Goal: Information Seeking & Learning: Learn about a topic

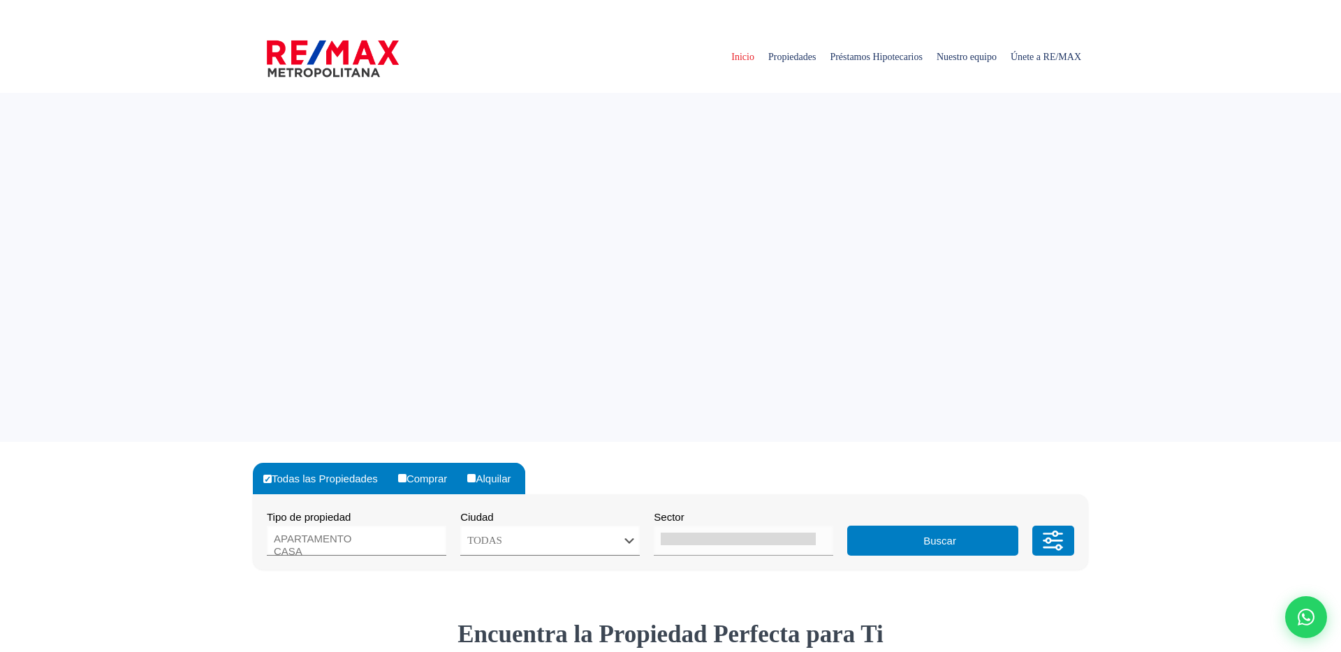
select select
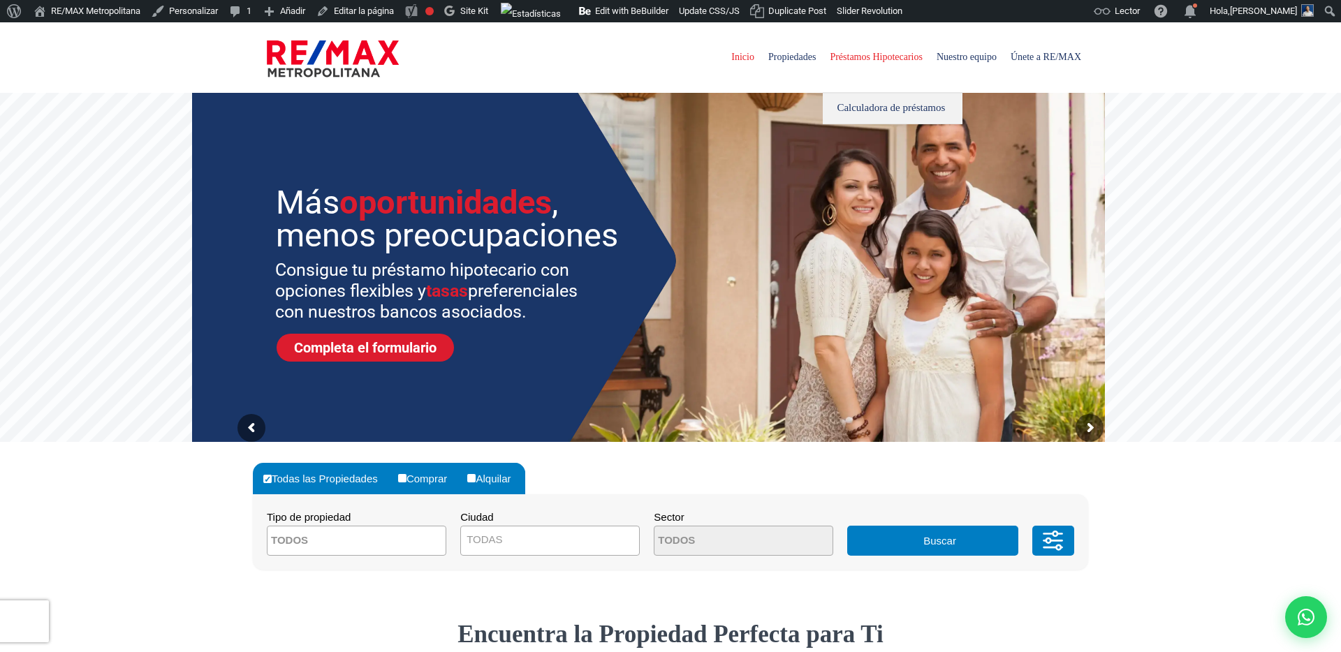
click at [876, 63] on span "Préstamos Hipotecarios" at bounding box center [876, 57] width 107 height 42
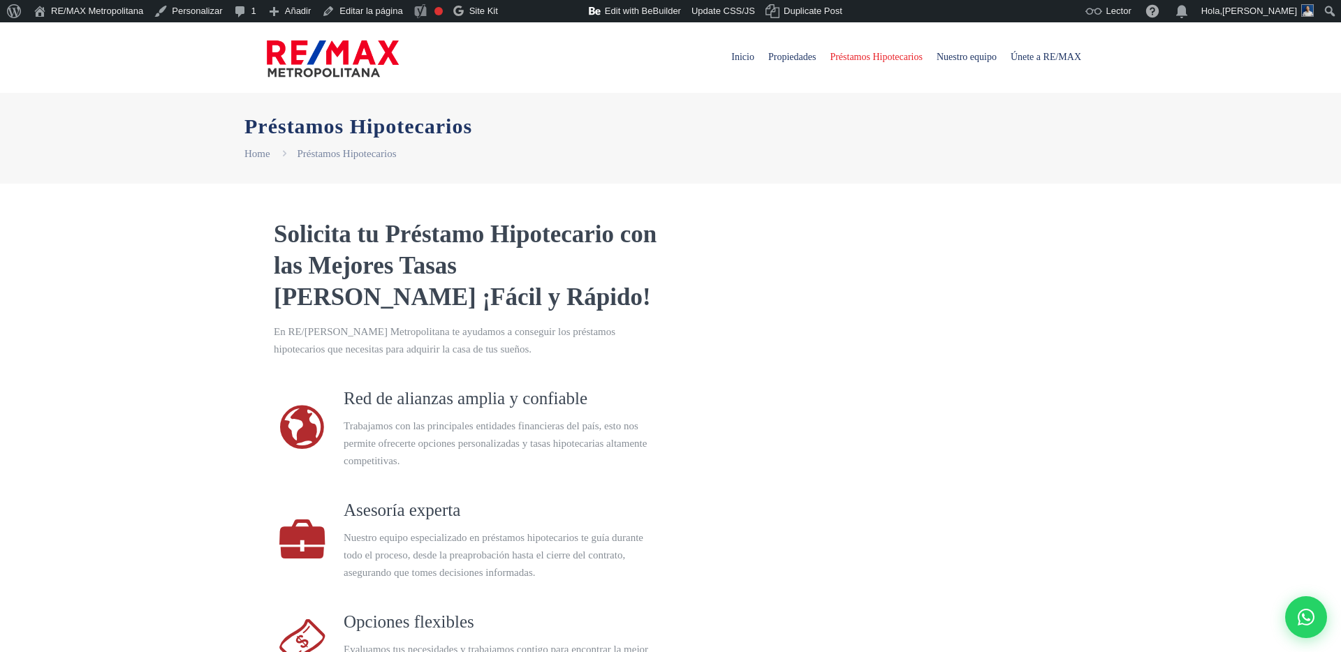
select select "DO"
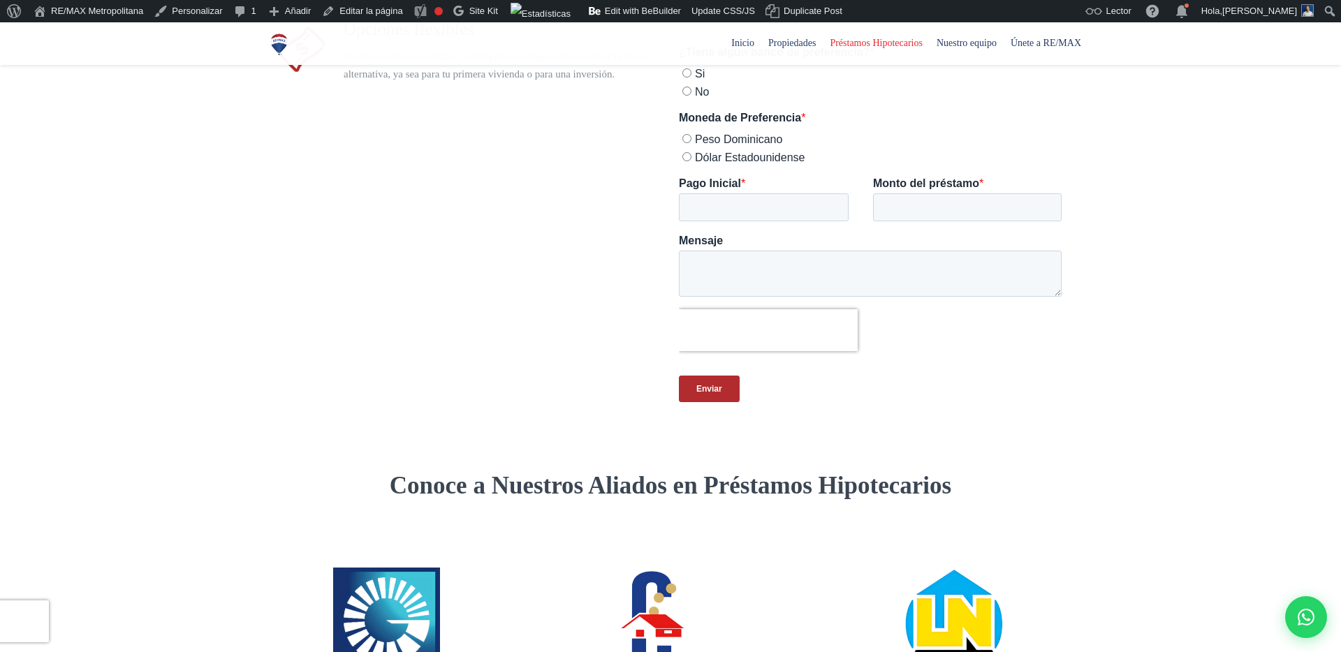
scroll to position [880, 0]
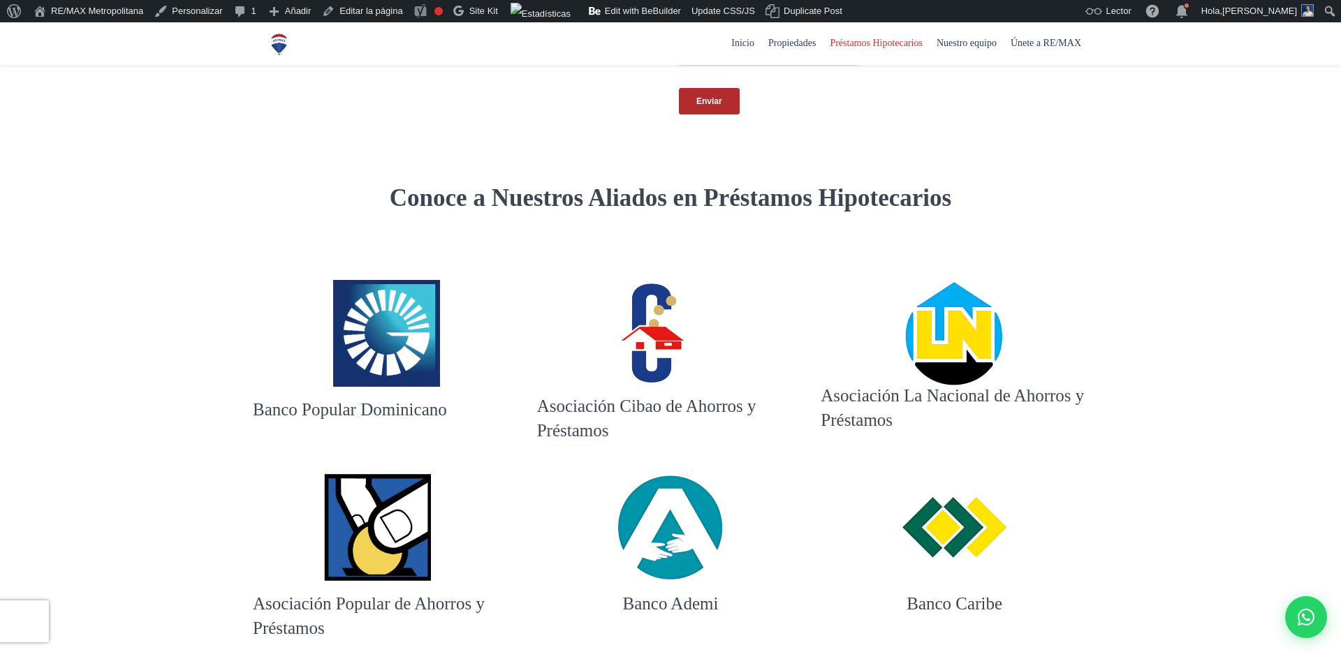
click at [321, 409] on h3 "Banco Popular Dominicano" at bounding box center [386, 409] width 267 height 24
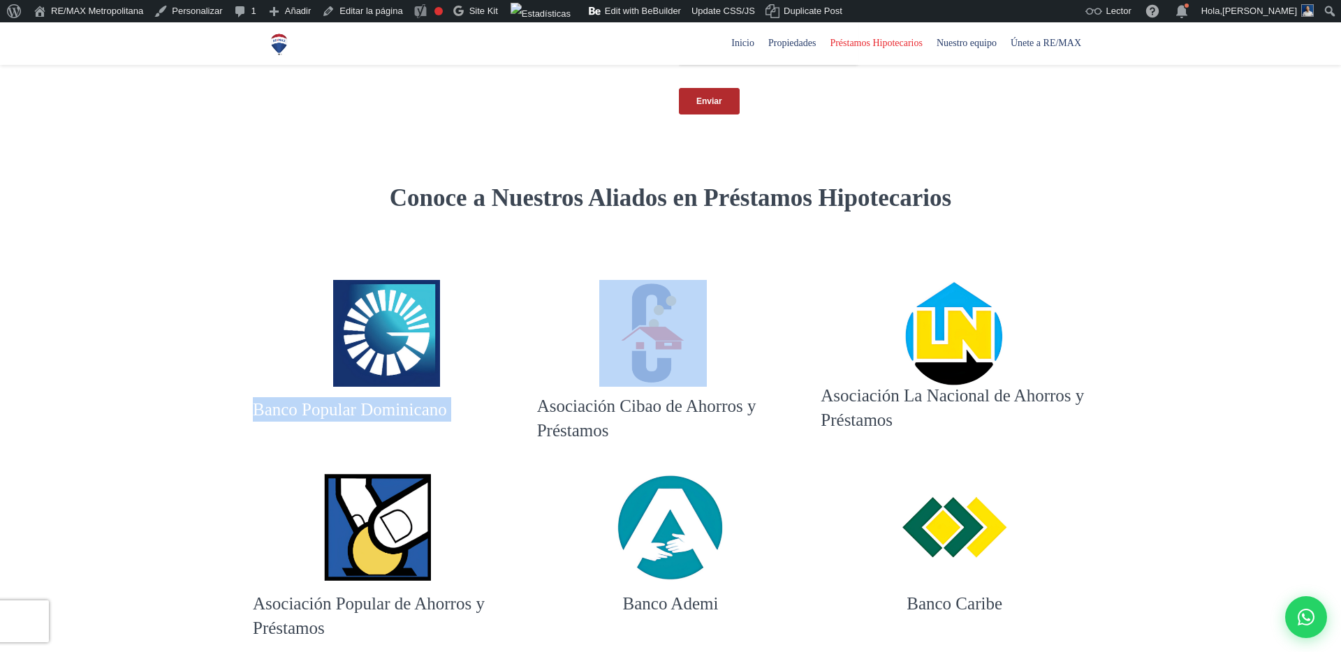
click at [321, 409] on h3 "Banco Popular Dominicano" at bounding box center [386, 409] width 267 height 24
copy h3 "Banco Popular Dominicano"
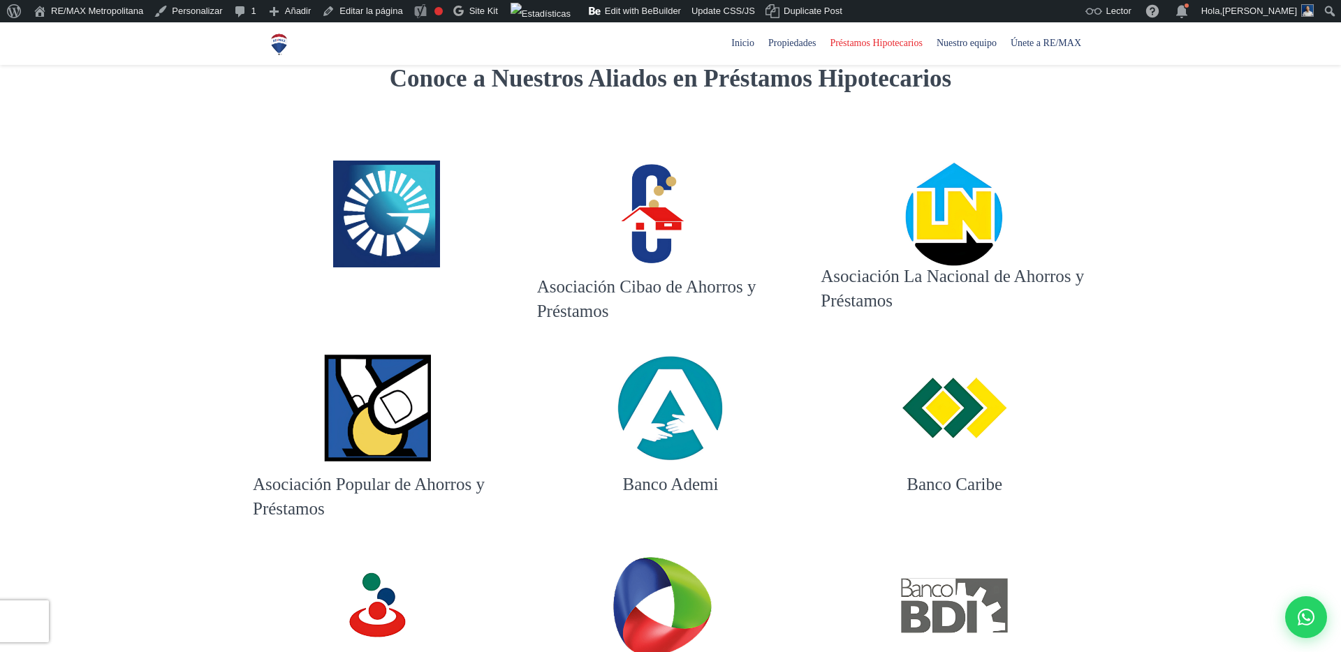
scroll to position [1016, 0]
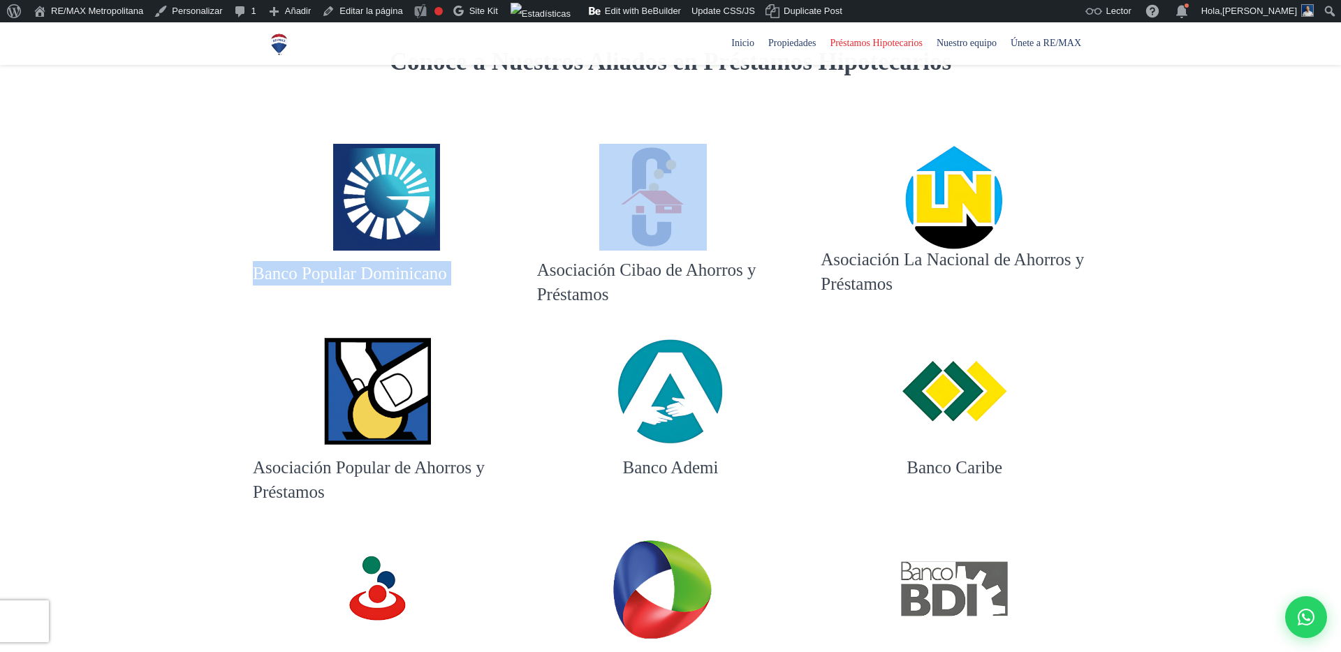
click at [652, 406] on img at bounding box center [670, 391] width 107 height 107
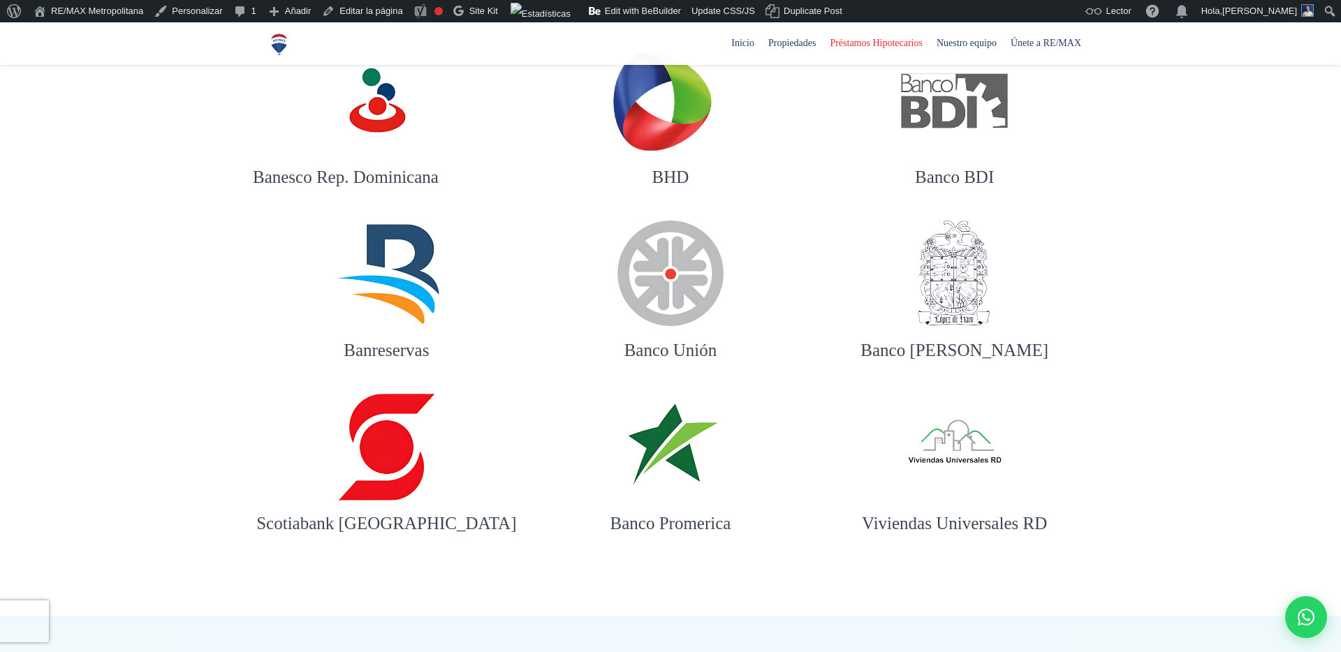
scroll to position [1513, 0]
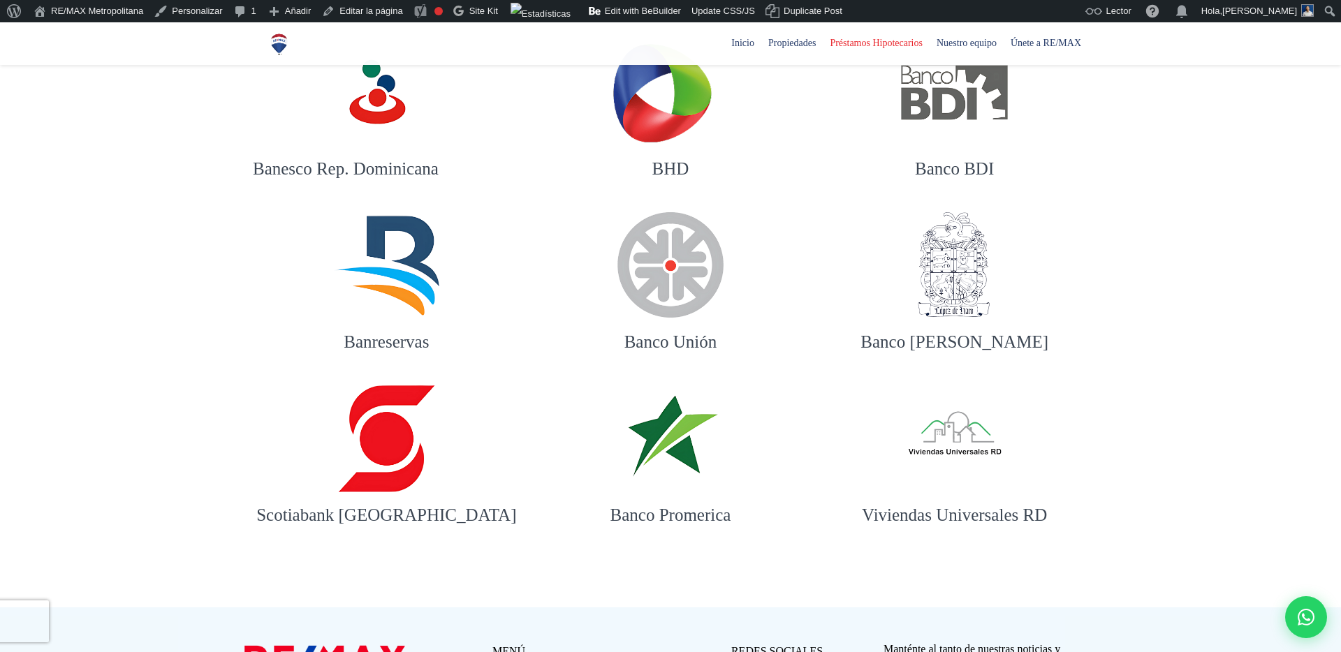
click at [816, 185] on div "Banco BDI" at bounding box center [954, 125] width 284 height 173
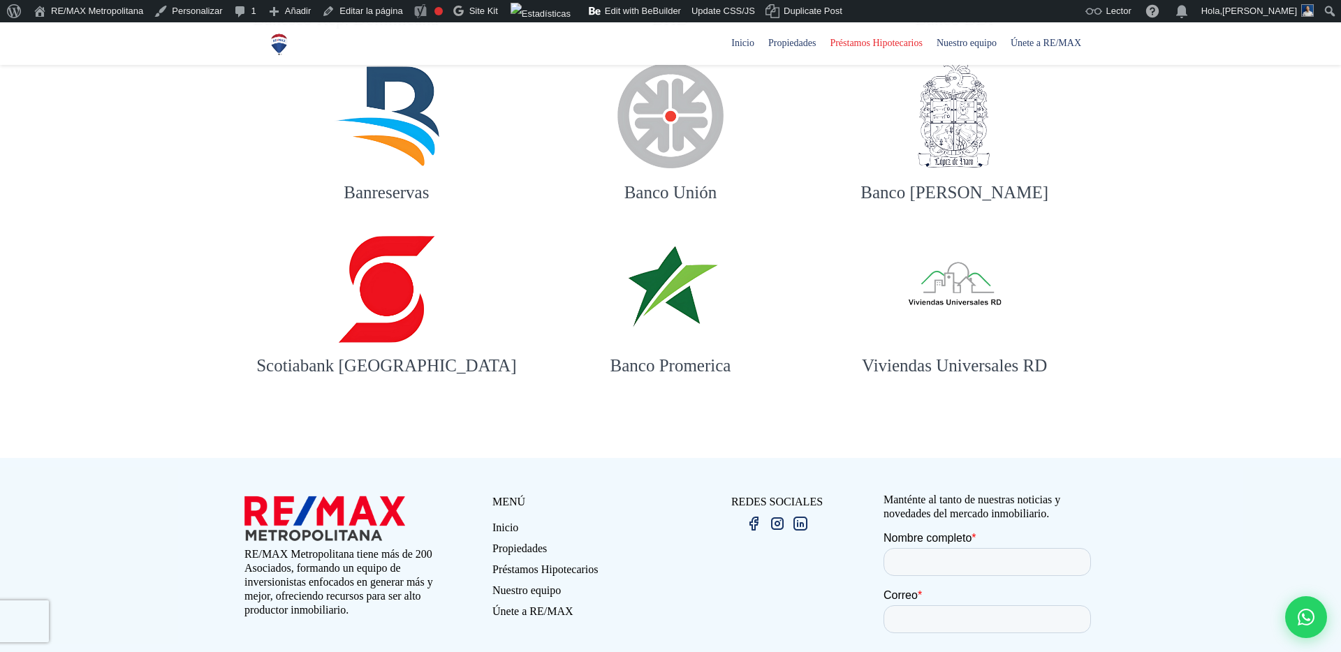
scroll to position [1735, 0]
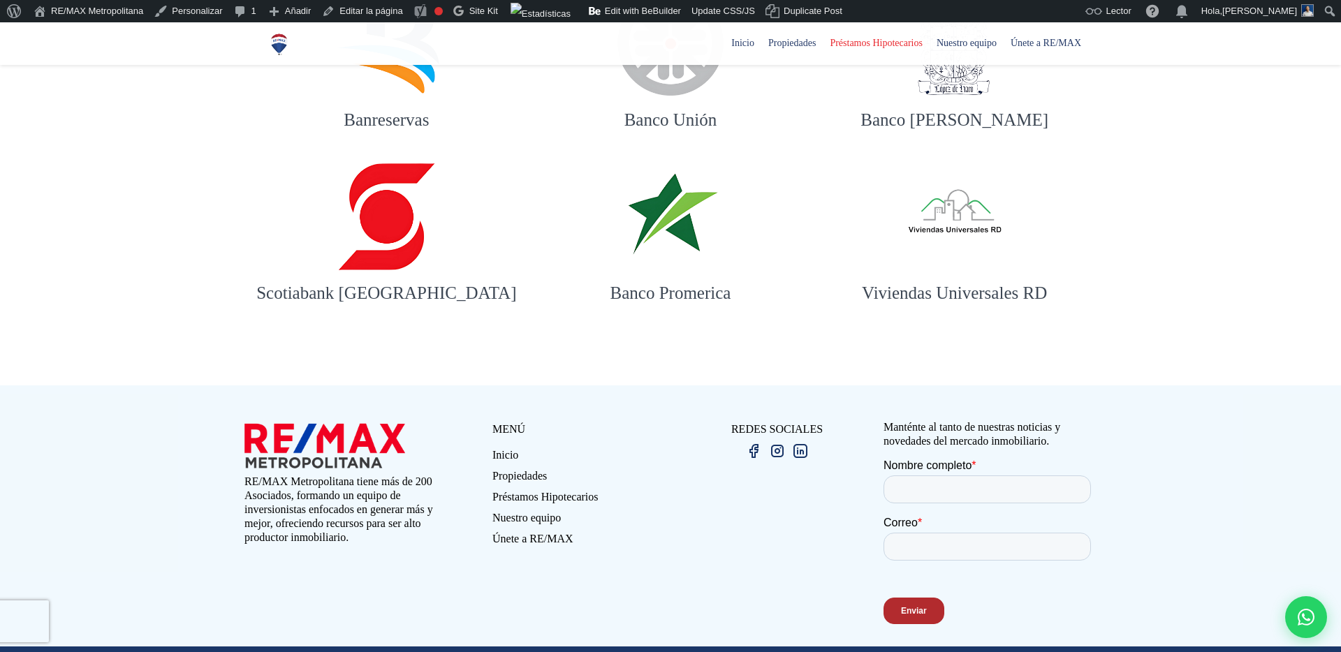
drag, startPoint x: 957, startPoint y: 221, endPoint x: -368, endPoint y: 345, distance: 1331.2
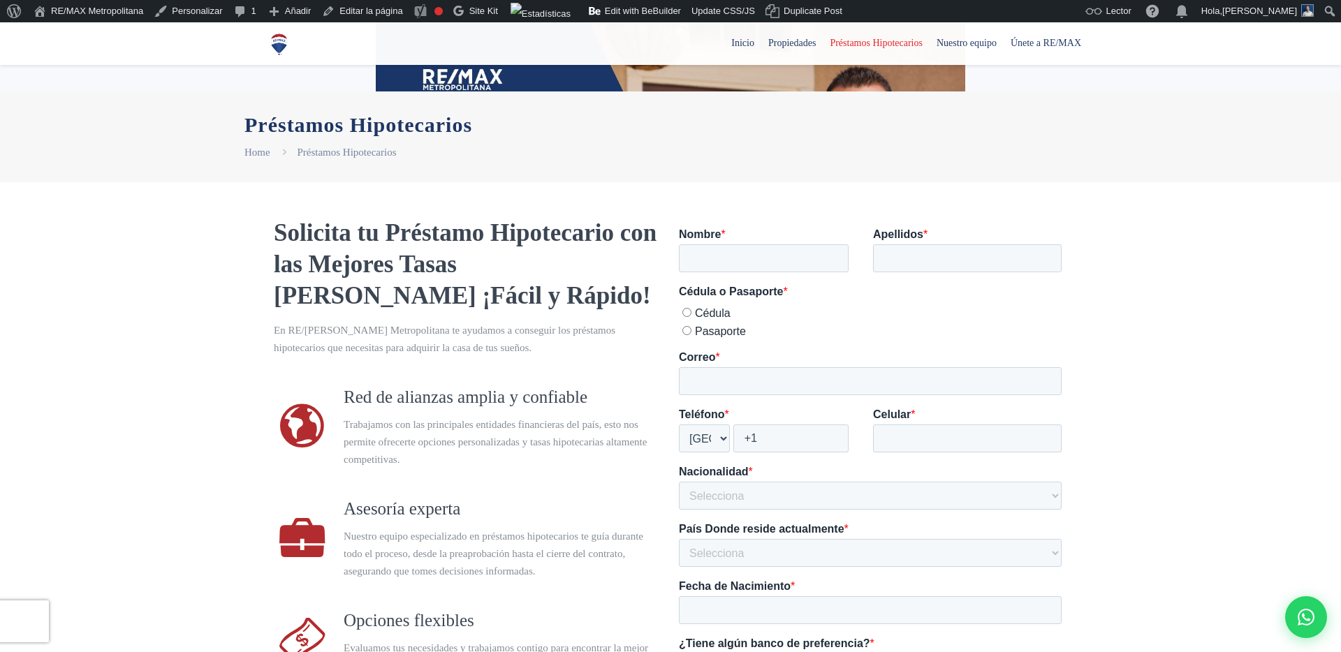
scroll to position [0, 0]
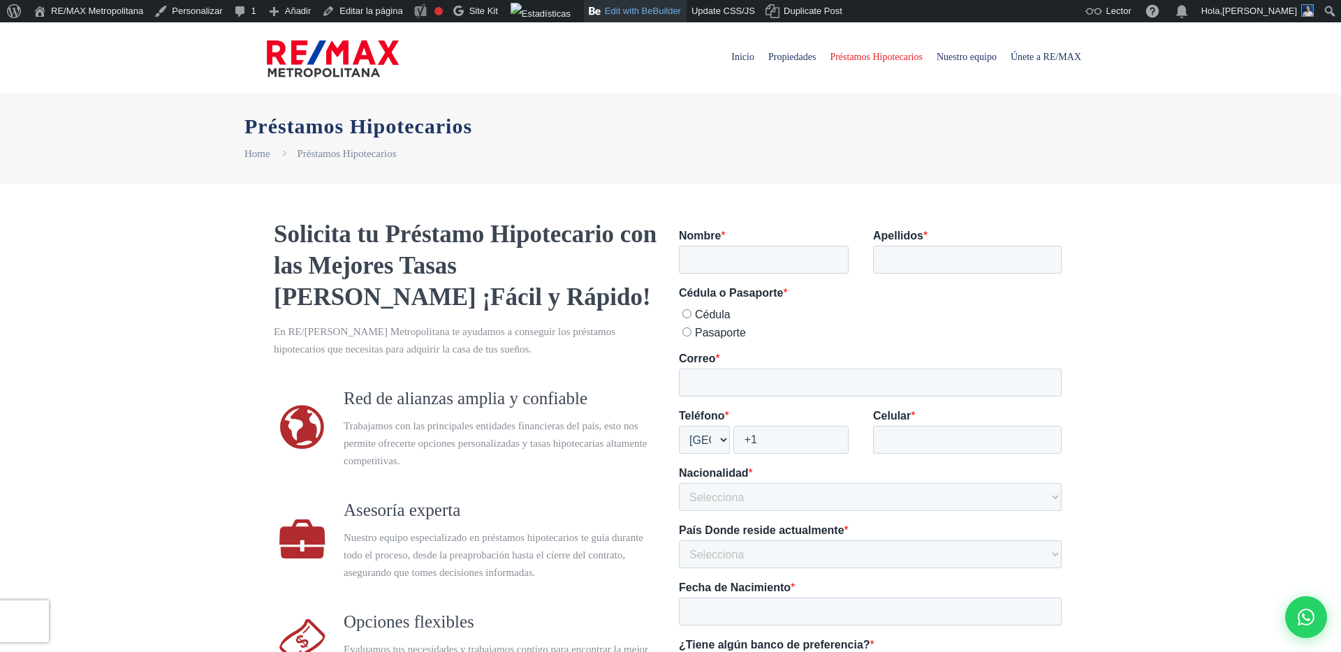
click at [657, 15] on link "Edit with BeBuilder" at bounding box center [635, 11] width 103 height 22
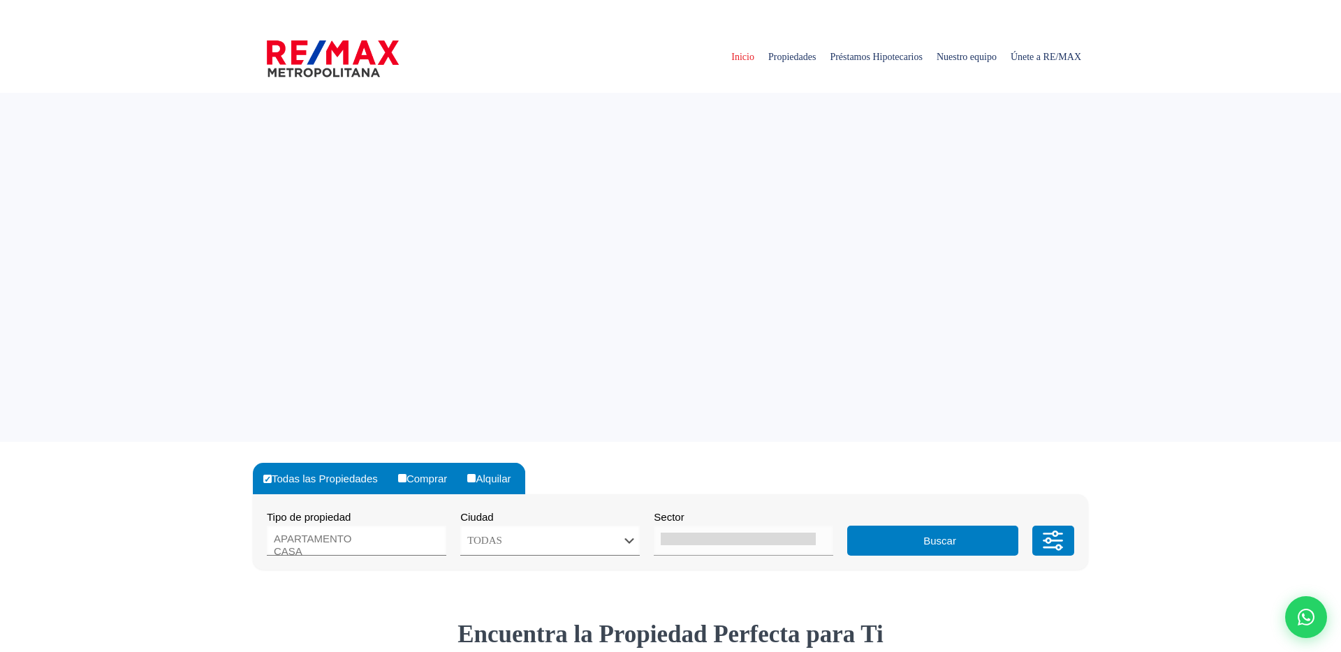
select select
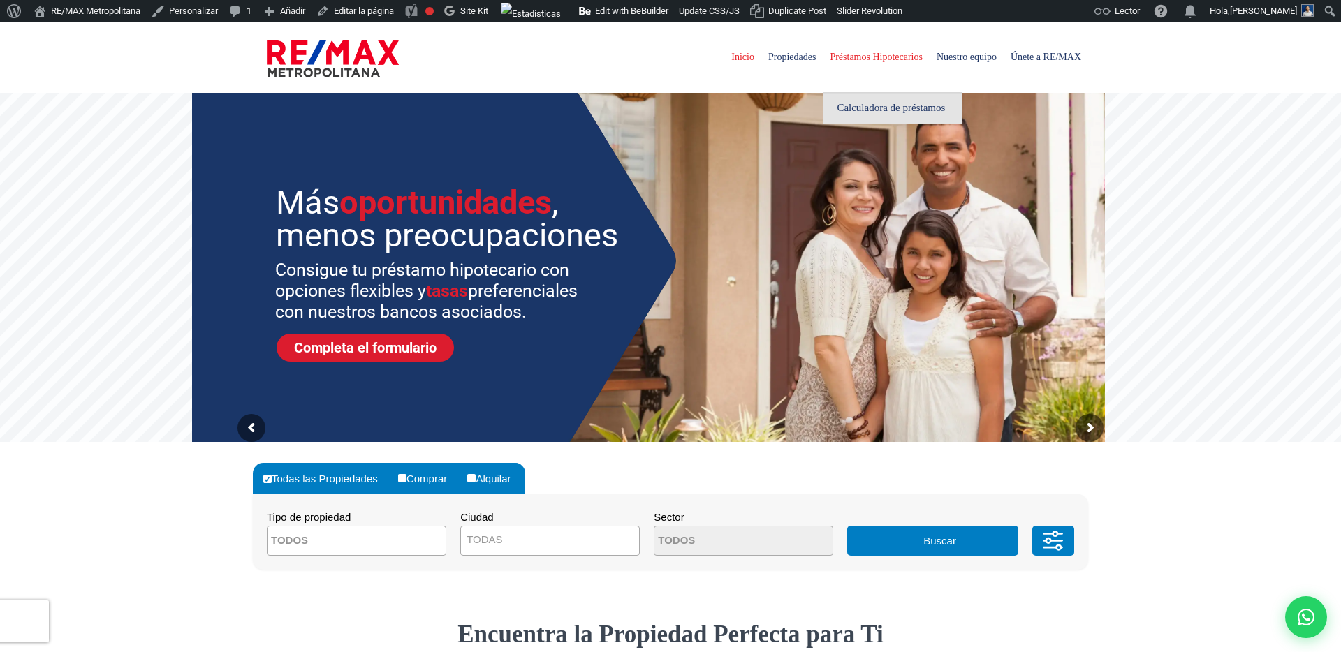
click at [854, 105] on span "Calculadora de préstamos" at bounding box center [891, 107] width 108 height 17
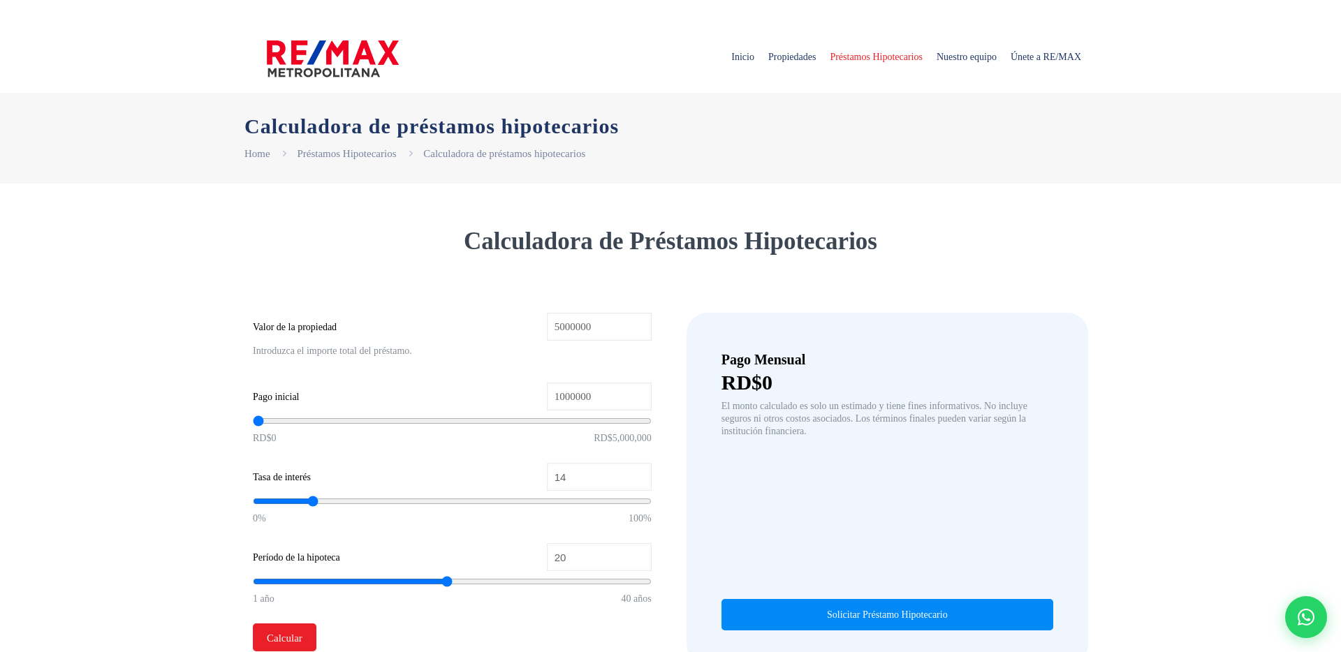
type input "5,000,000"
type input "1,000,000"
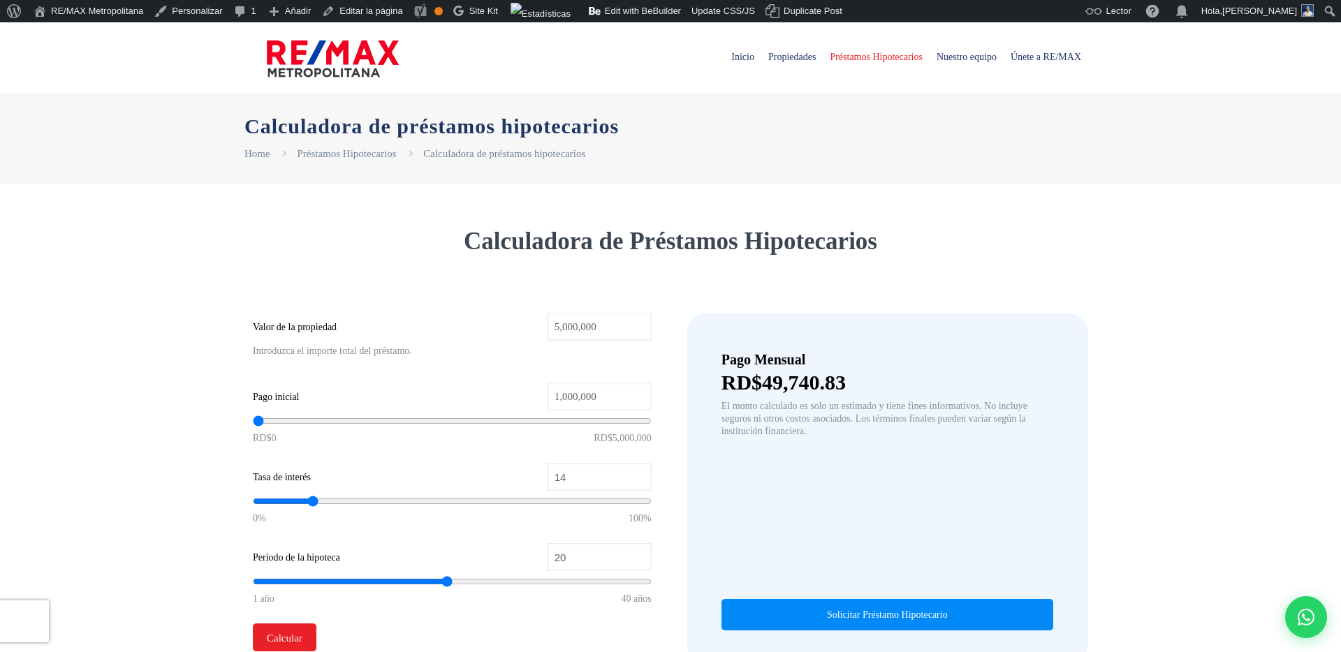
click at [481, 137] on h1 "Calculadora de préstamos hipotecarios" at bounding box center [670, 126] width 852 height 24
copy h1 "Calculadora de préstamos hipotecarios"
click at [1040, 56] on span "Únete a RE/MAX" at bounding box center [1046, 57] width 84 height 42
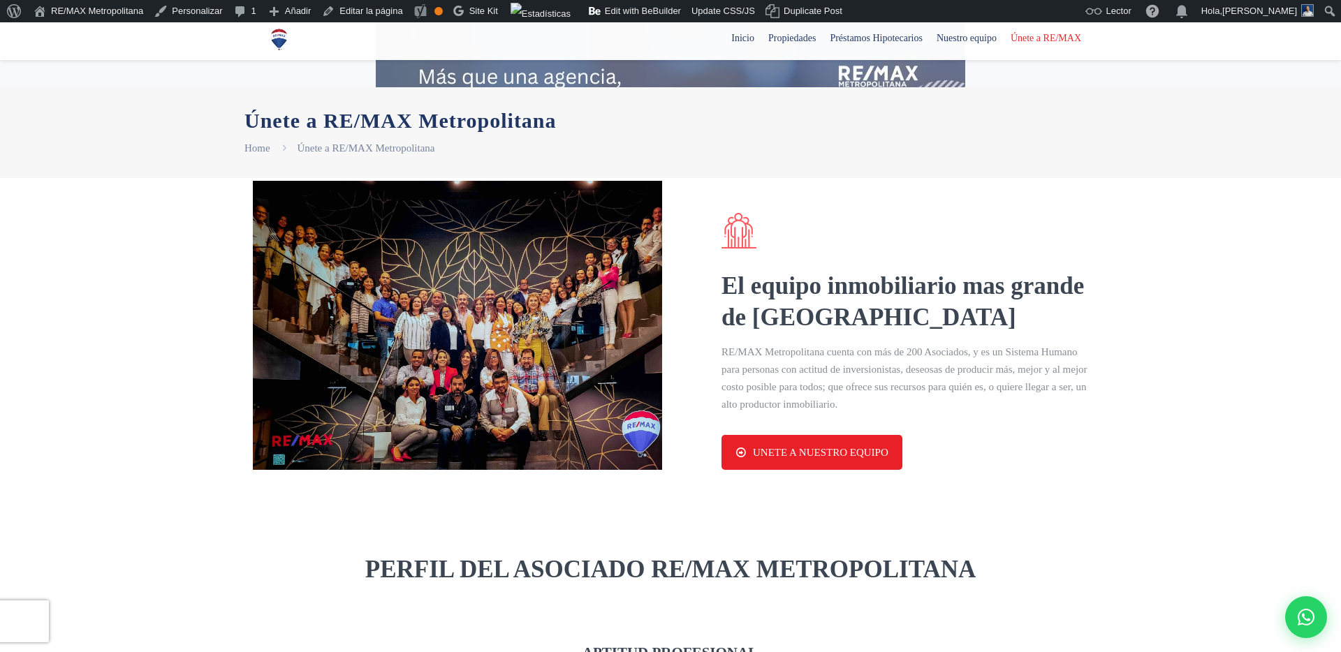
scroll to position [589, 0]
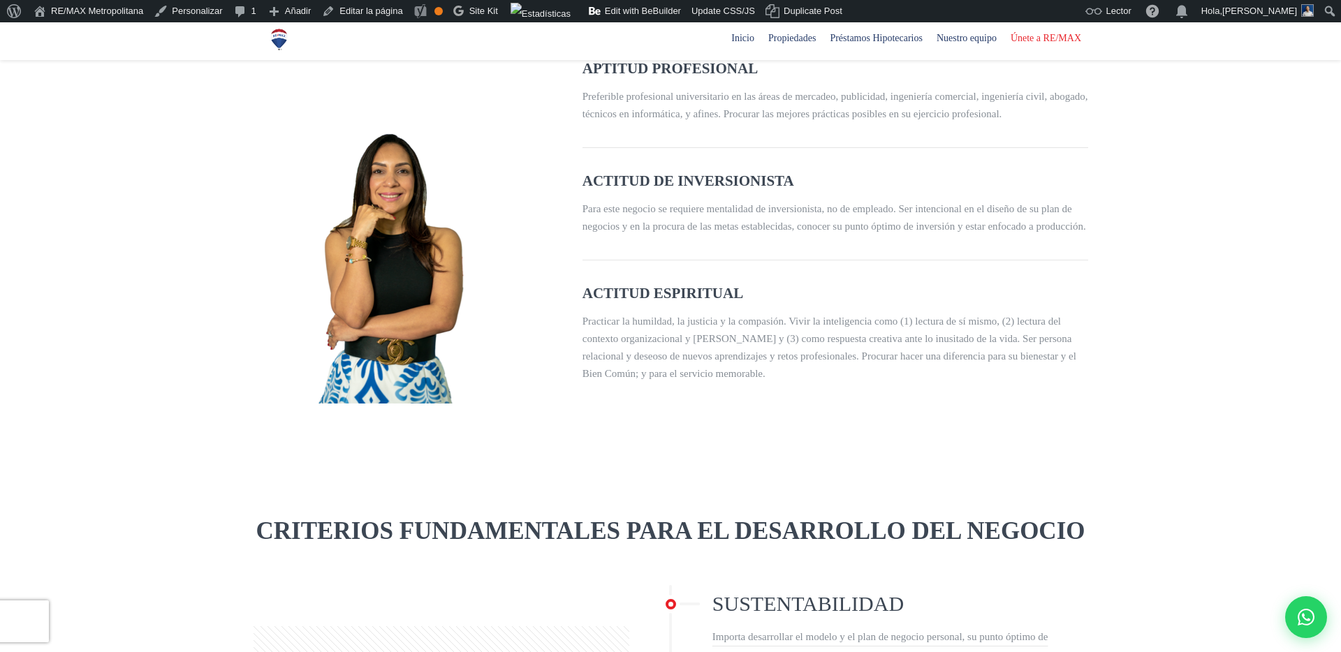
select select "DO"
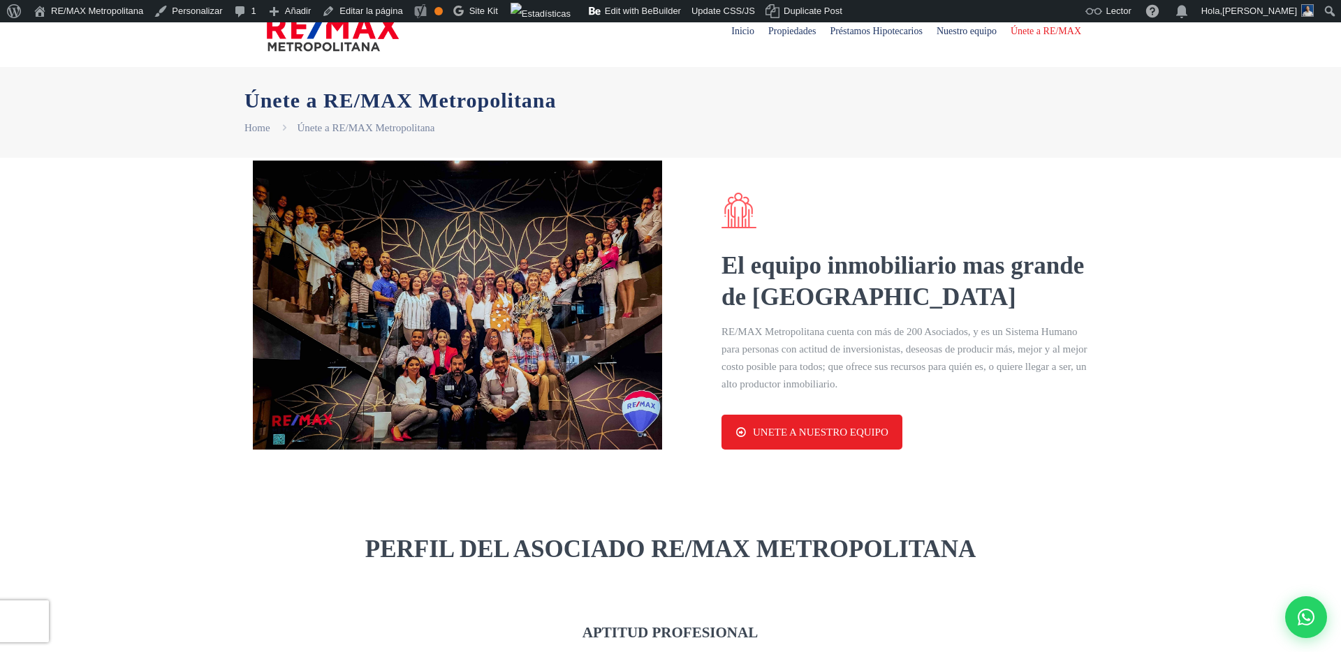
scroll to position [0, 0]
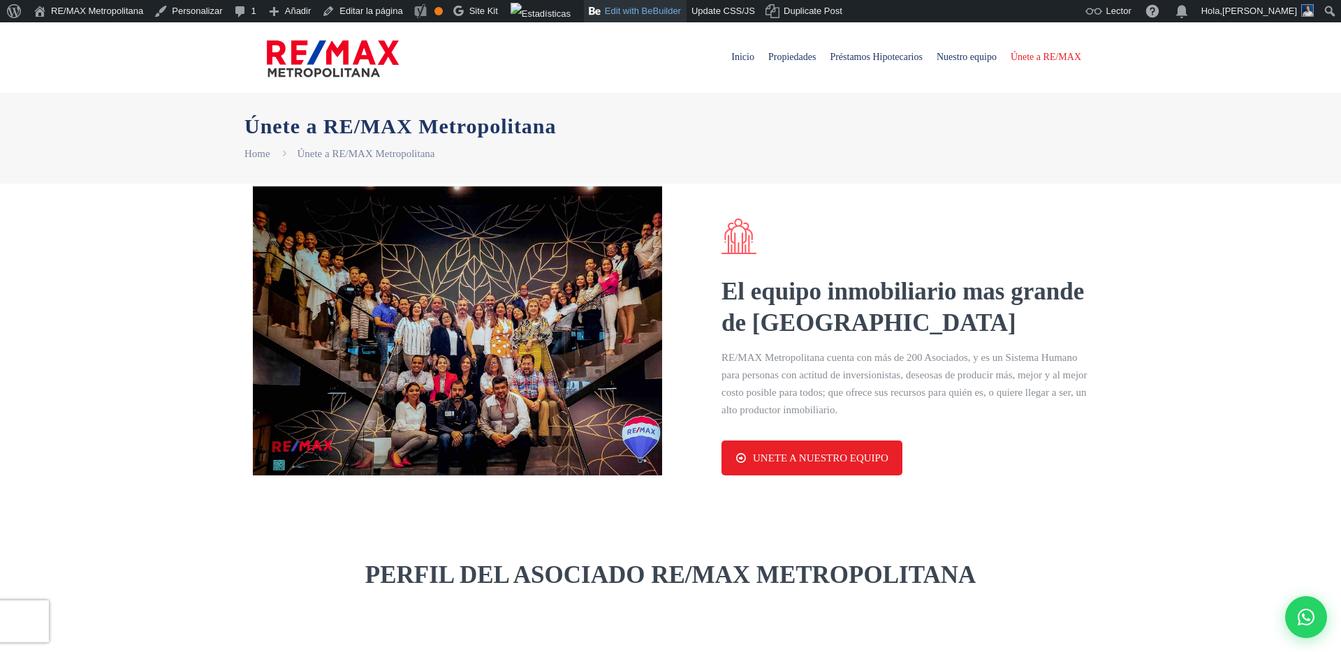
click at [645, 15] on link "Edit with BeBuilder" at bounding box center [635, 11] width 103 height 22
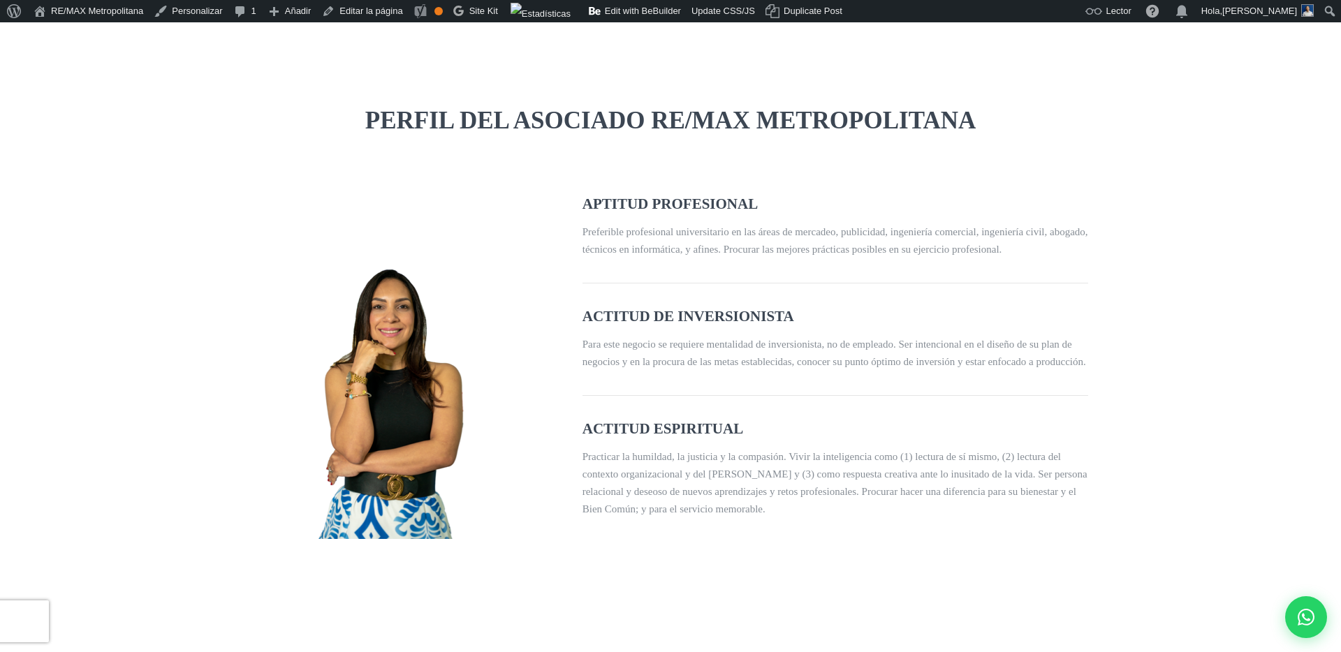
select select "DO"
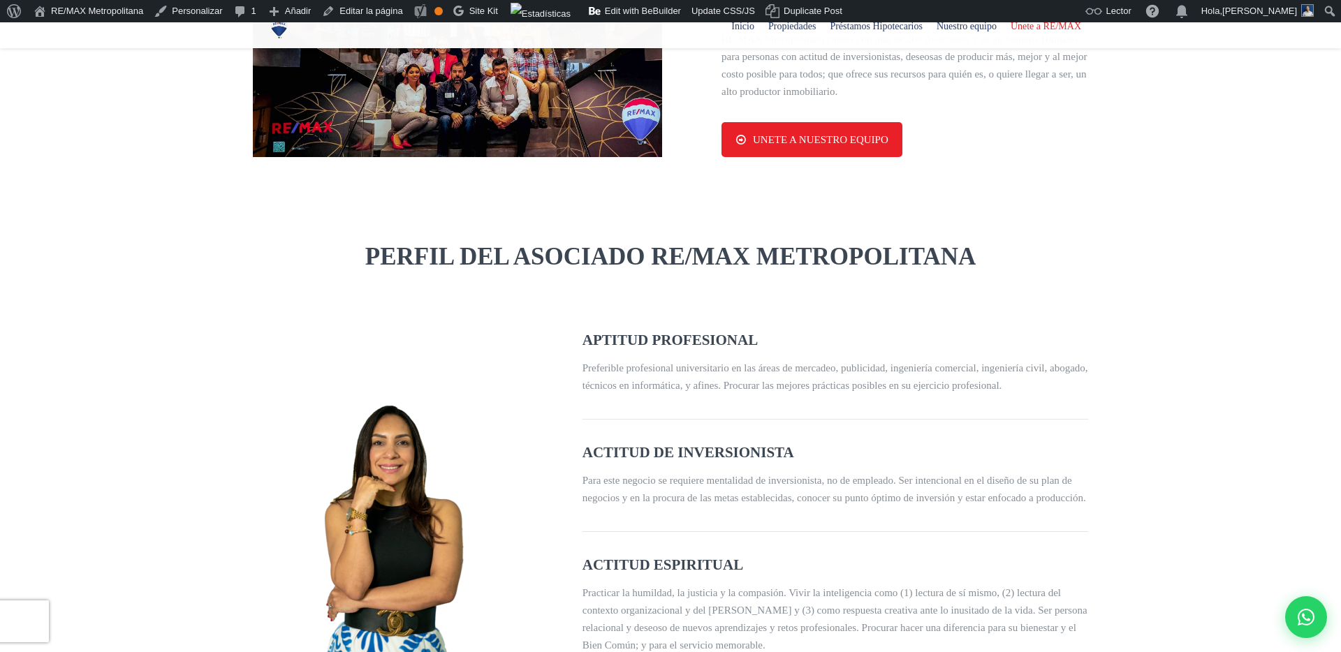
scroll to position [649, 0]
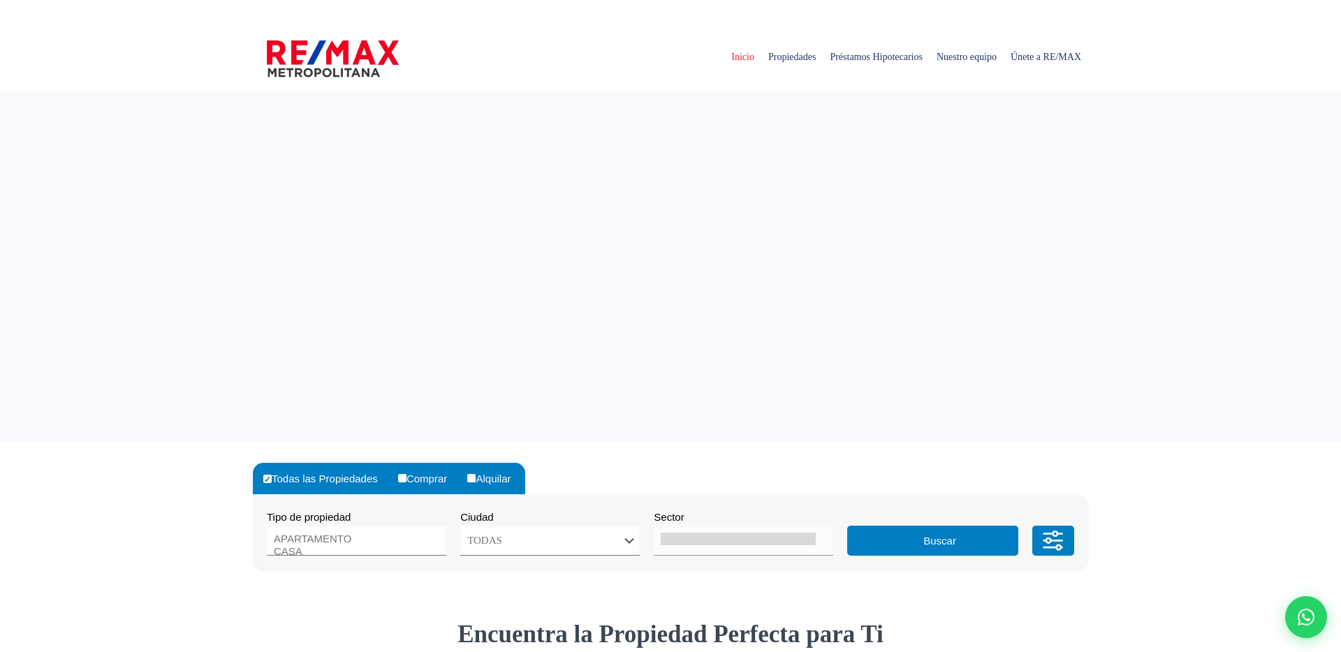
select select
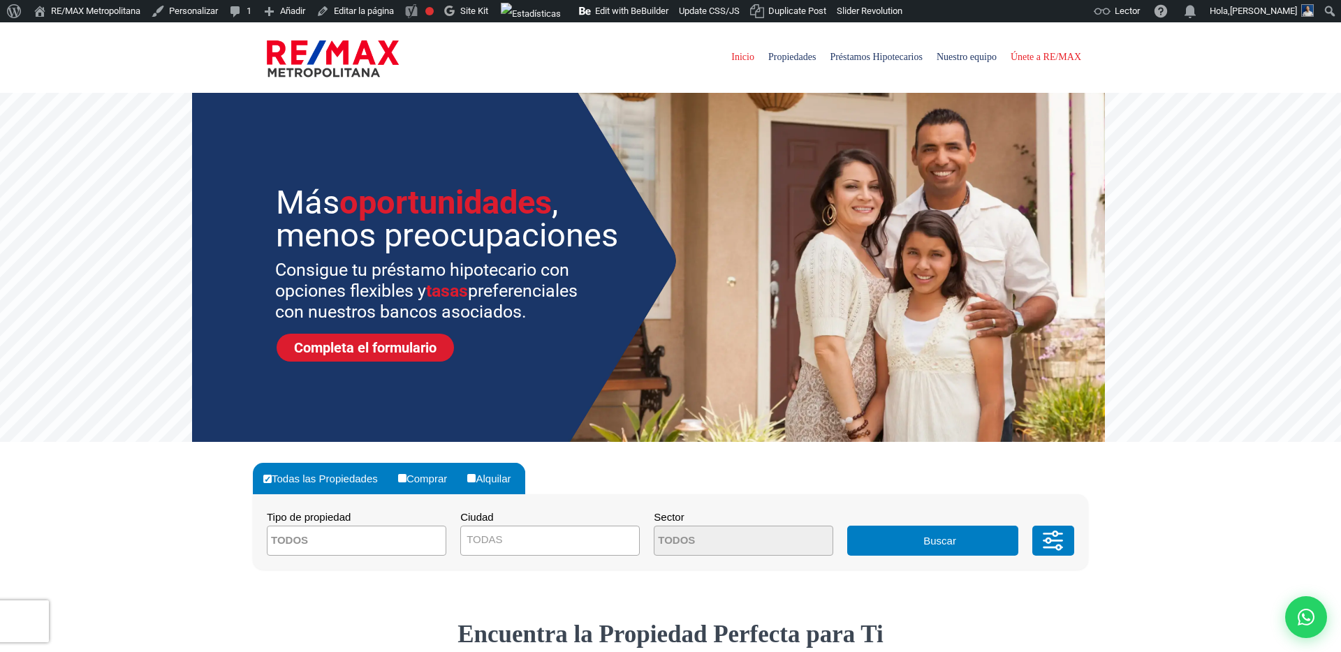
click at [1038, 53] on span "Únete a RE/MAX" at bounding box center [1046, 57] width 84 height 42
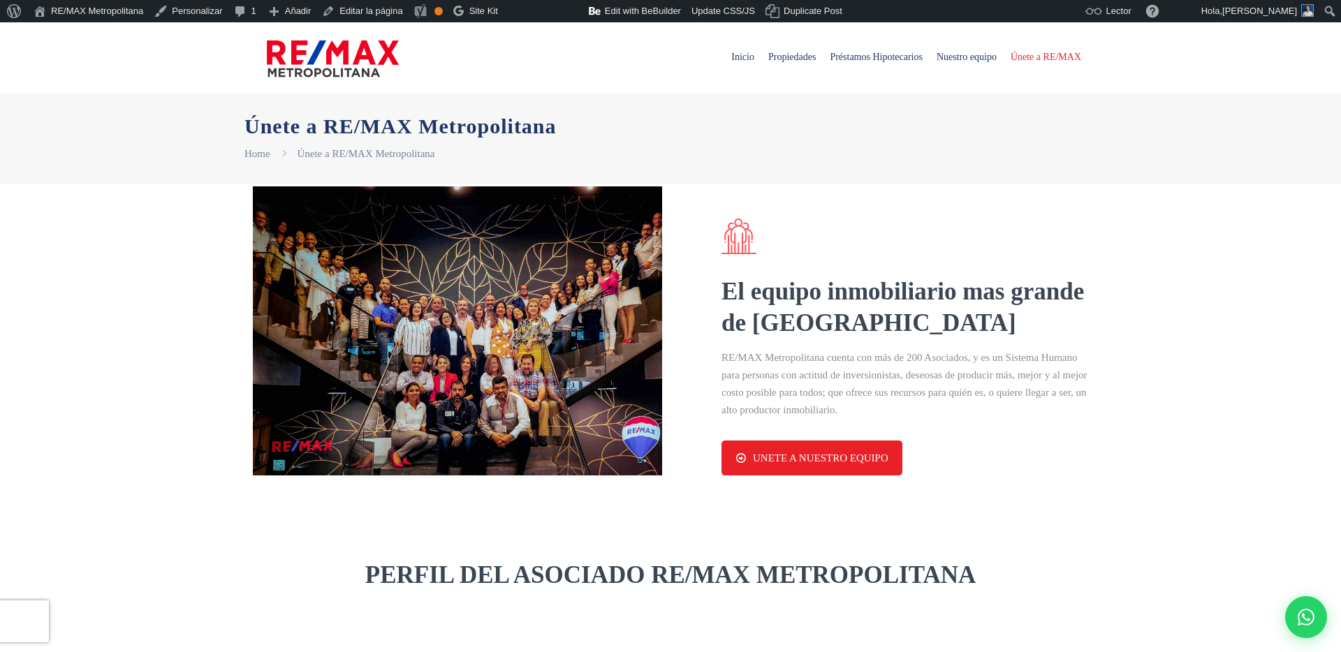
select select "DO"
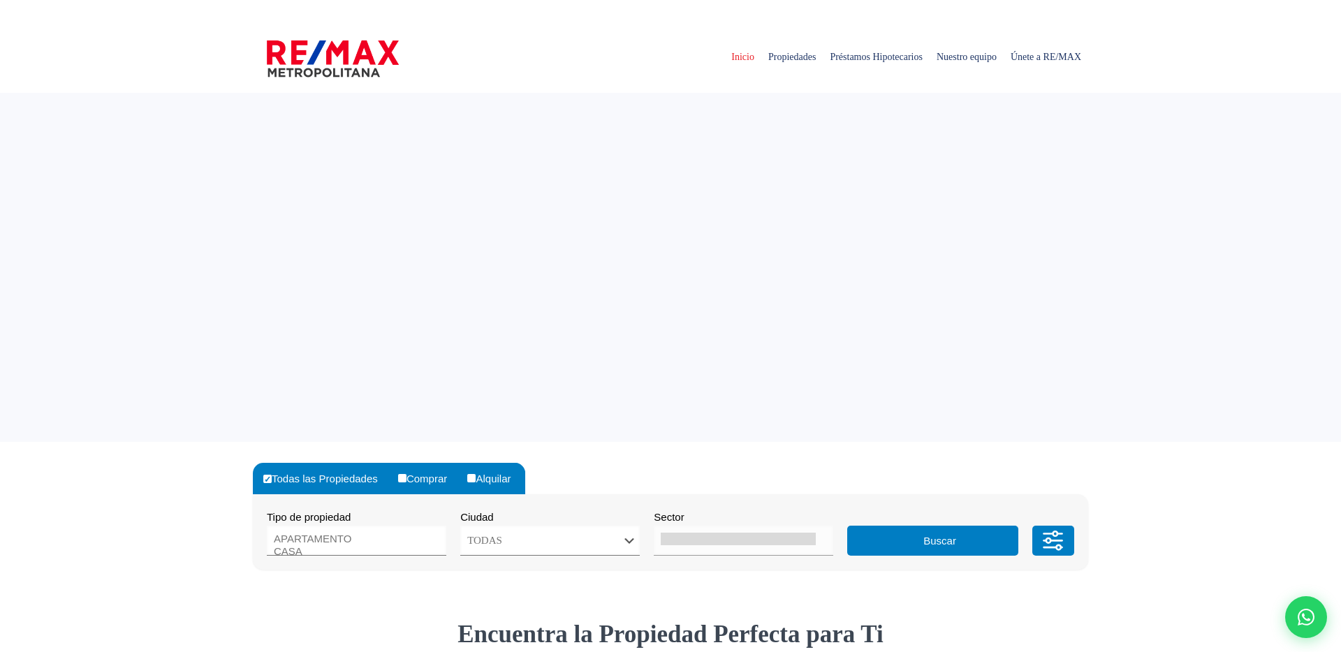
select select
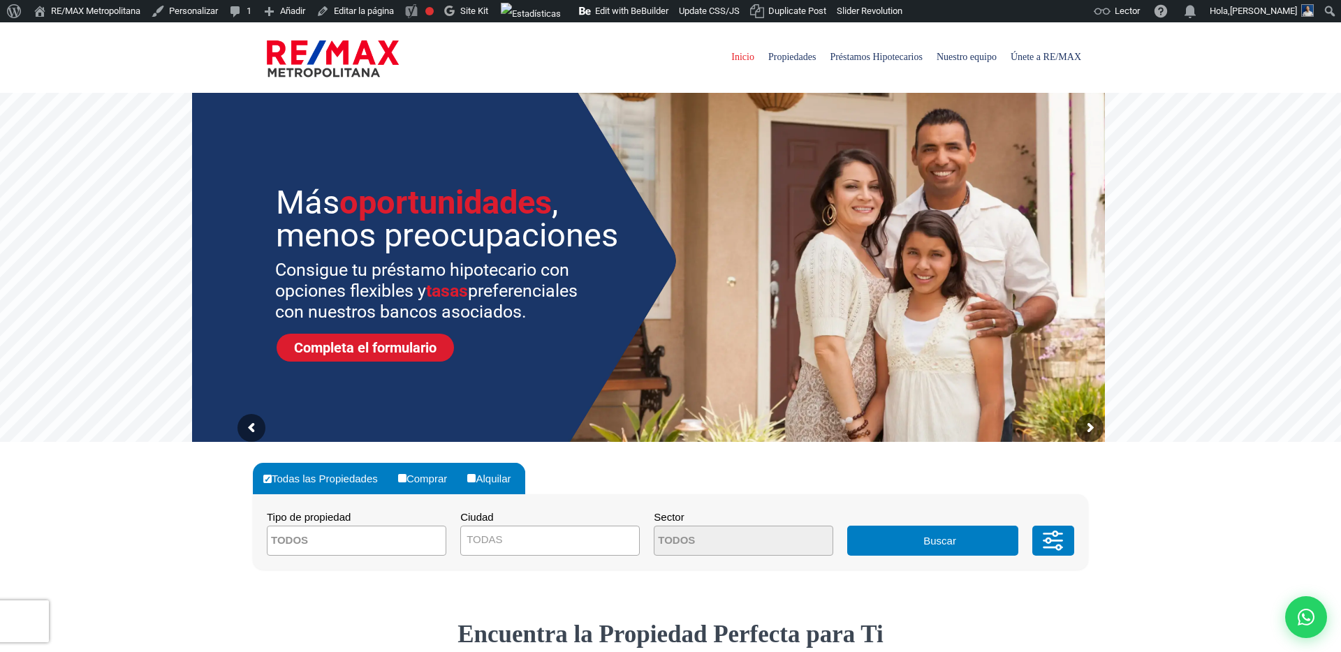
click at [945, 59] on span "Nuestro equipo" at bounding box center [966, 57] width 74 height 42
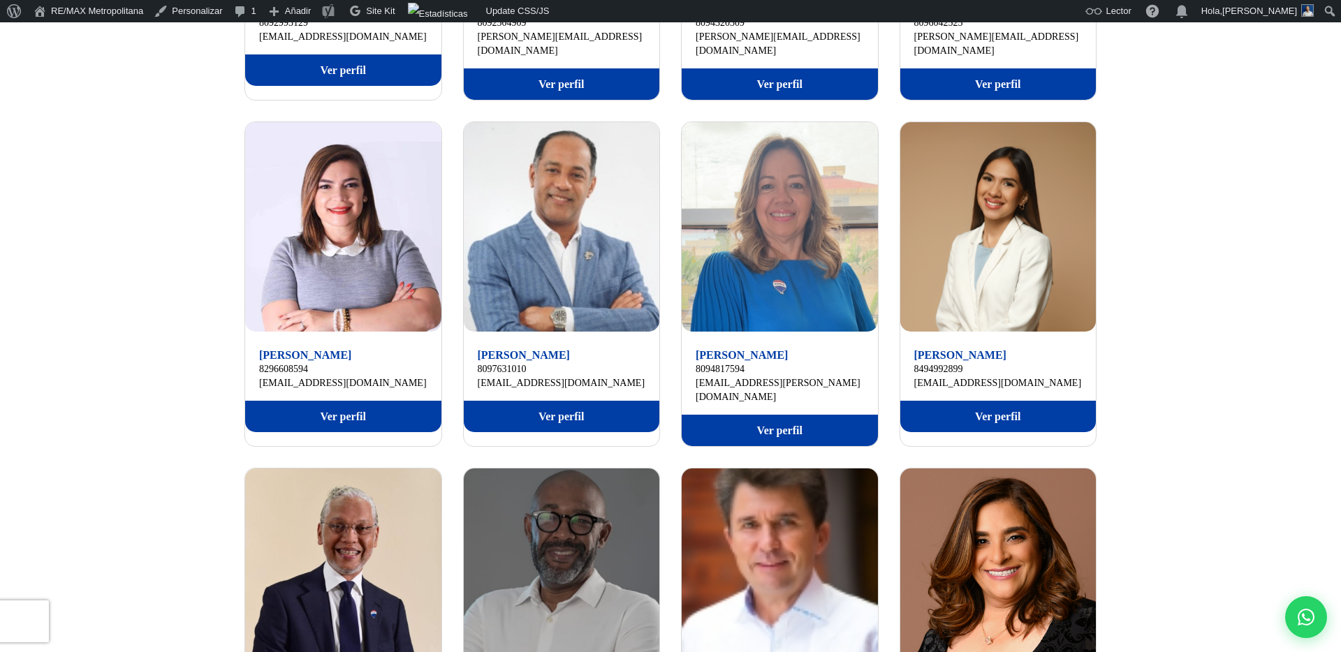
scroll to position [1015, 0]
